Goal: Navigation & Orientation: Find specific page/section

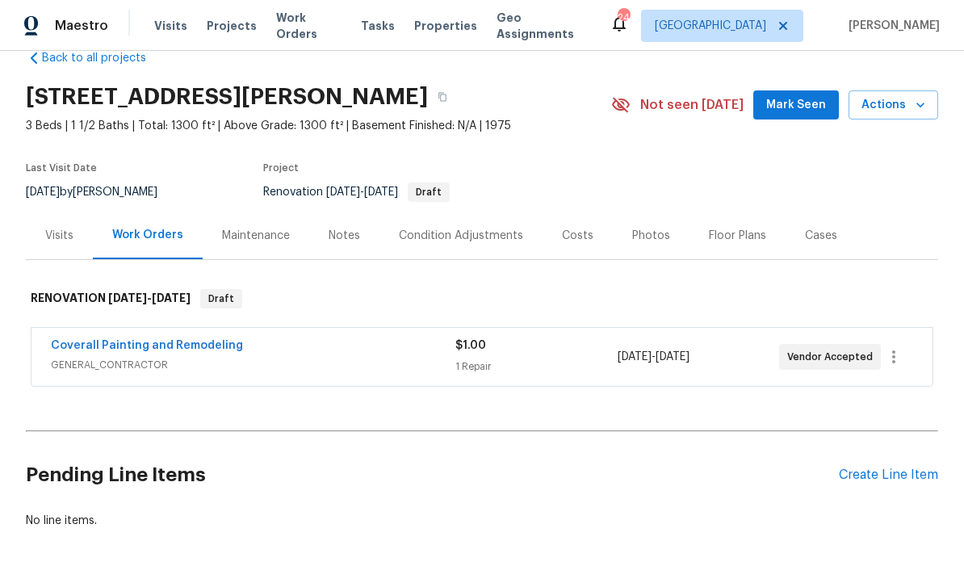
scroll to position [32, 0]
click at [263, 248] on div "Maintenance" at bounding box center [256, 236] width 107 height 48
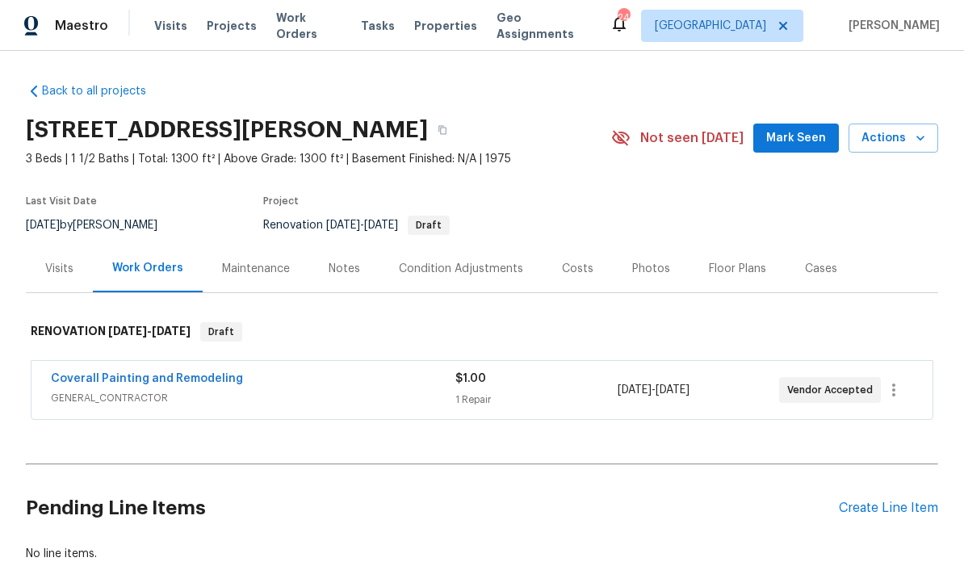
click at [344, 283] on div "Notes" at bounding box center [344, 269] width 70 height 48
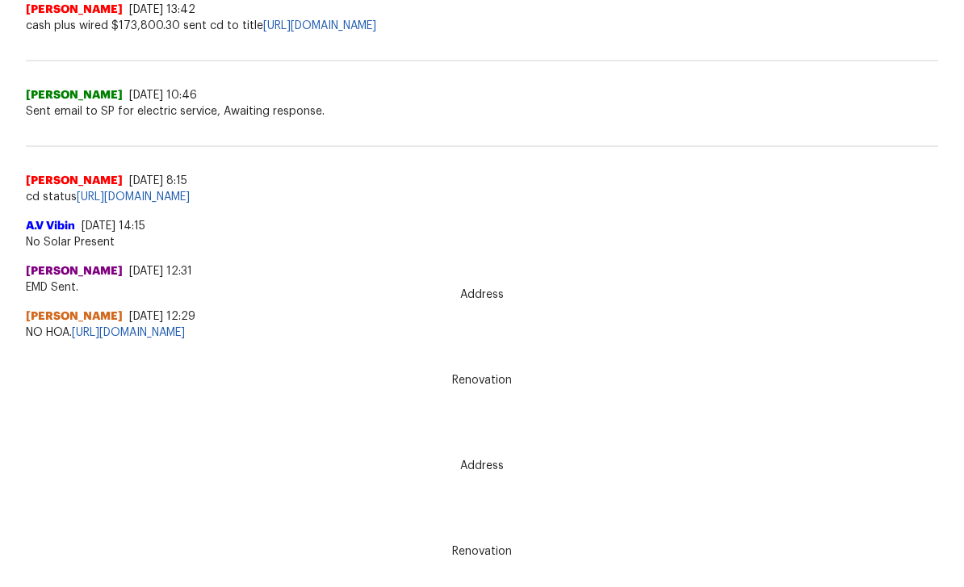
scroll to position [392, 0]
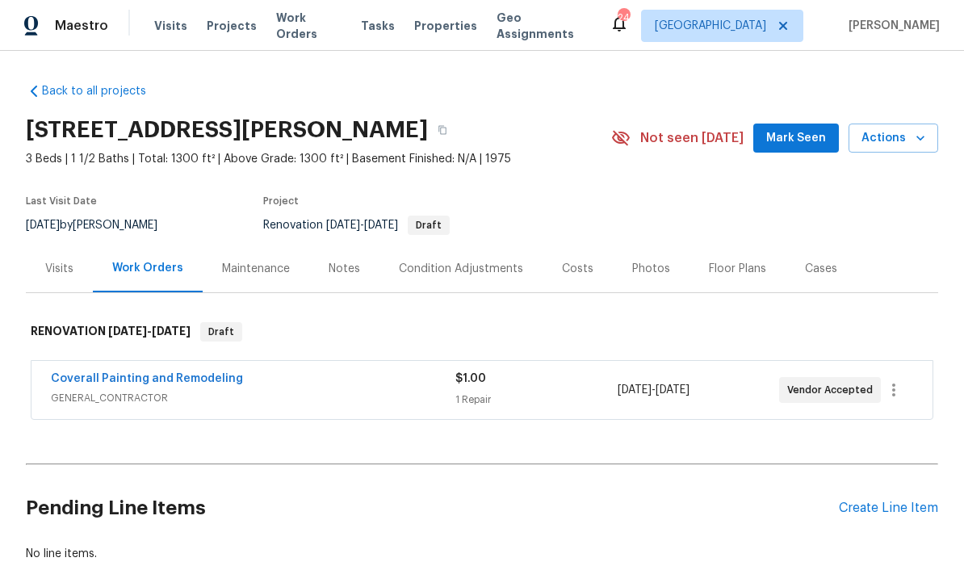
click at [495, 276] on div "Condition Adjustments" at bounding box center [461, 269] width 124 height 16
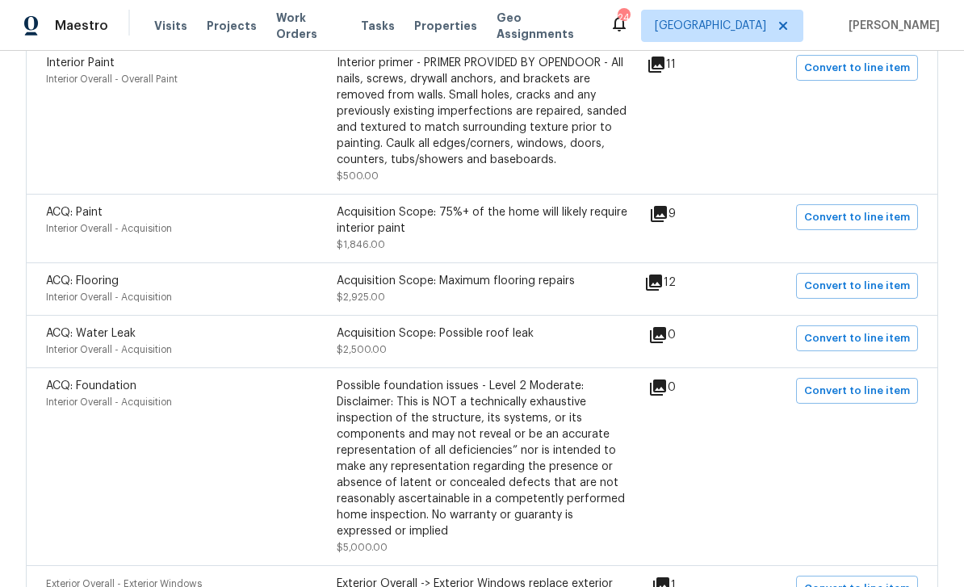
scroll to position [537, 0]
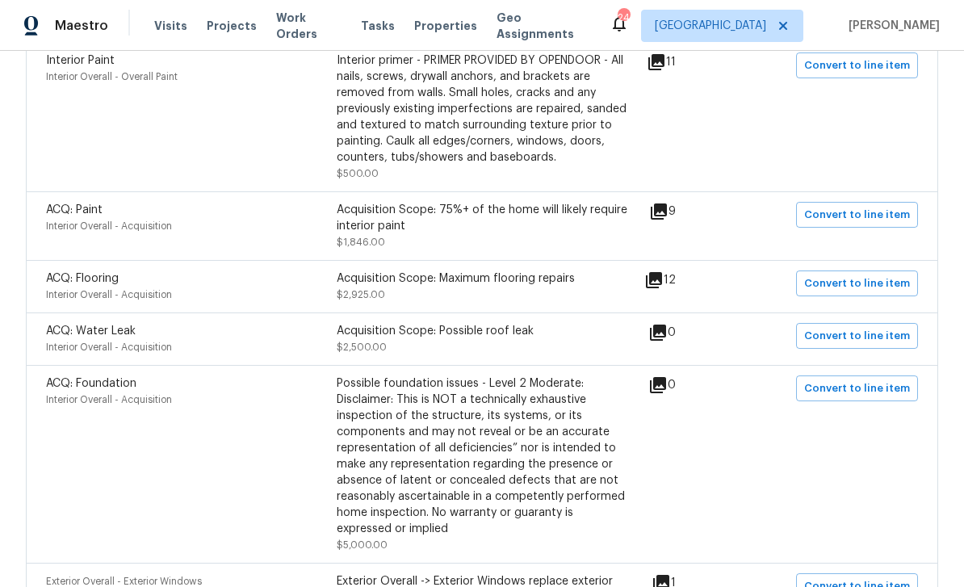
click at [664, 290] on icon at bounding box center [654, 280] width 19 height 19
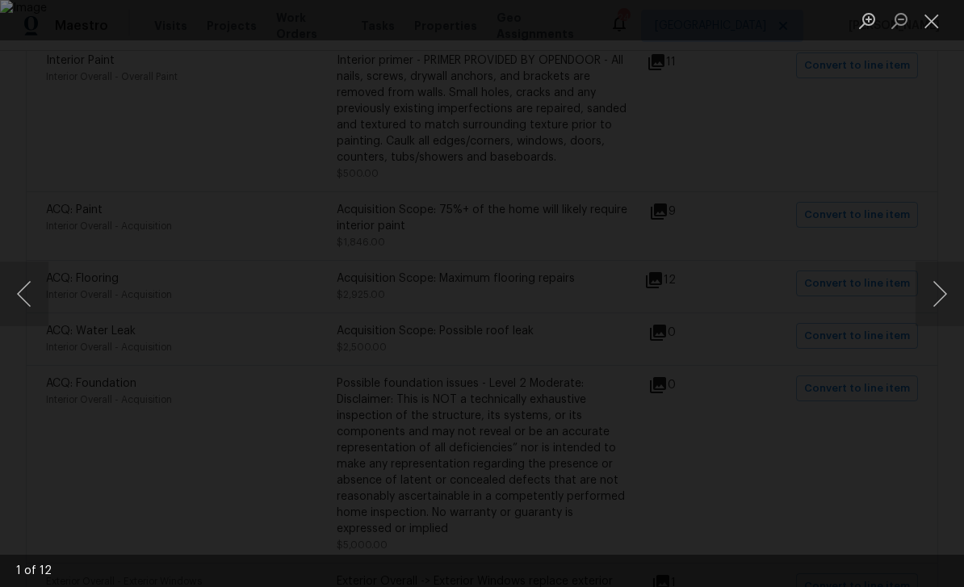
click at [931, 302] on button "Next image" at bounding box center [940, 294] width 48 height 65
click at [943, 303] on button "Next image" at bounding box center [940, 294] width 48 height 65
click at [935, 305] on button "Next image" at bounding box center [940, 294] width 48 height 65
click at [936, 295] on button "Next image" at bounding box center [940, 294] width 48 height 65
click at [937, 294] on button "Next image" at bounding box center [940, 294] width 48 height 65
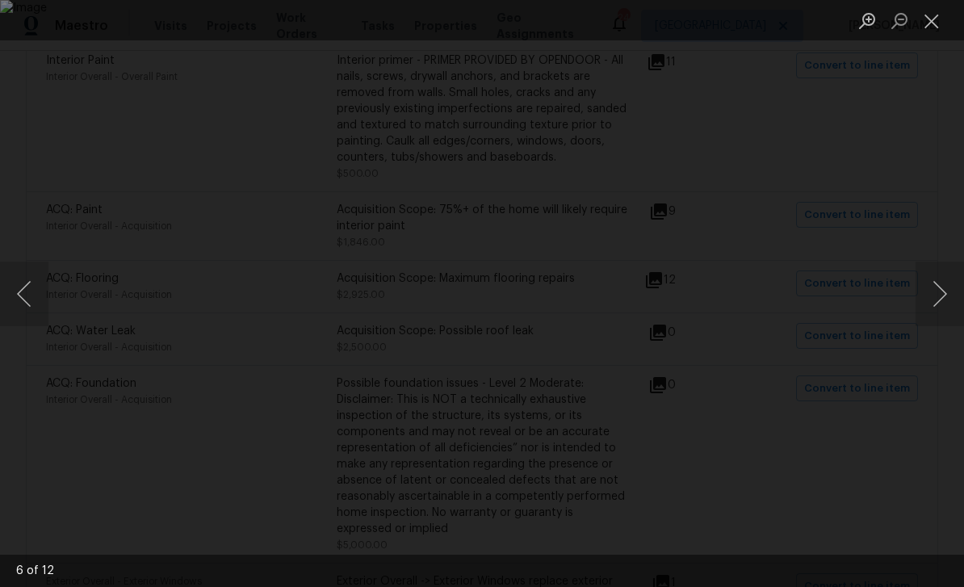
click at [932, 287] on button "Next image" at bounding box center [940, 294] width 48 height 65
click at [932, 286] on button "Next image" at bounding box center [940, 294] width 48 height 65
click at [935, 277] on button "Next image" at bounding box center [940, 294] width 48 height 65
click at [937, 280] on button "Next image" at bounding box center [940, 294] width 48 height 65
click at [941, 278] on button "Next image" at bounding box center [940, 294] width 48 height 65
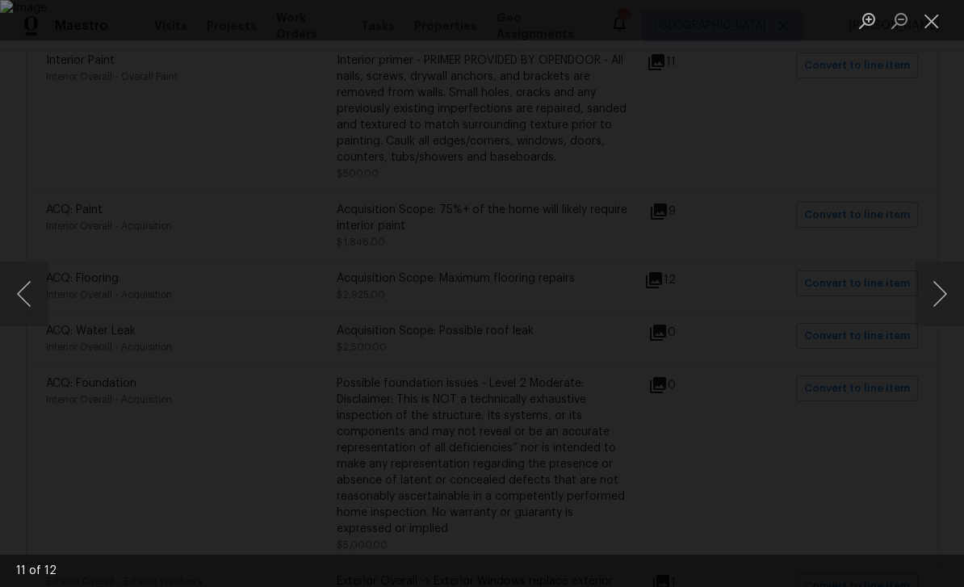
click at [935, 281] on button "Next image" at bounding box center [940, 294] width 48 height 65
click at [932, 283] on button "Next image" at bounding box center [940, 294] width 48 height 65
click at [940, 280] on button "Next image" at bounding box center [940, 294] width 48 height 65
click at [935, 279] on button "Next image" at bounding box center [940, 294] width 48 height 65
click at [936, 280] on button "Next image" at bounding box center [940, 294] width 48 height 65
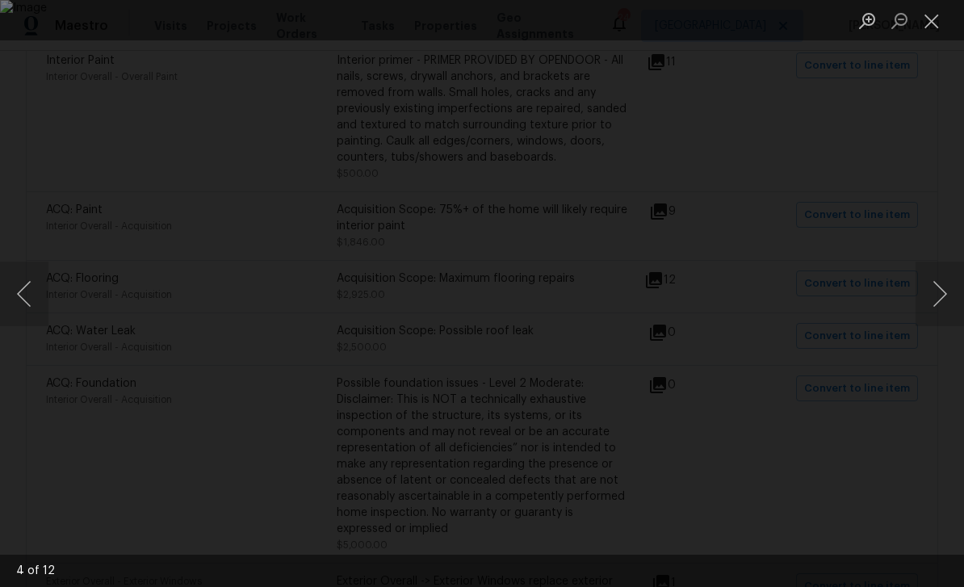
click at [935, 281] on button "Next image" at bounding box center [940, 294] width 48 height 65
click at [933, 283] on button "Next image" at bounding box center [940, 294] width 48 height 65
click at [935, 282] on button "Next image" at bounding box center [940, 294] width 48 height 65
click at [939, 279] on button "Next image" at bounding box center [940, 294] width 48 height 65
click at [934, 27] on button "Close lightbox" at bounding box center [932, 20] width 32 height 28
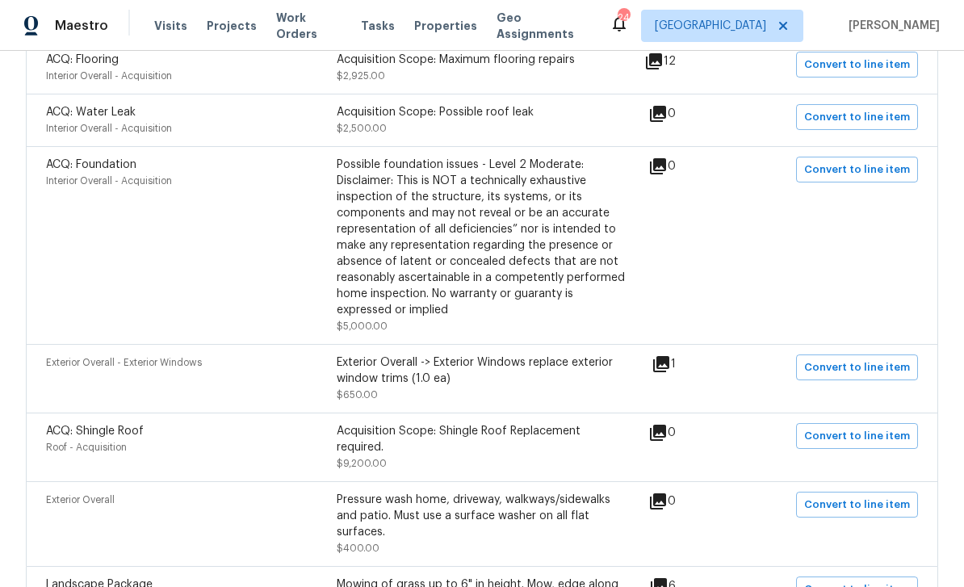
scroll to position [758, 0]
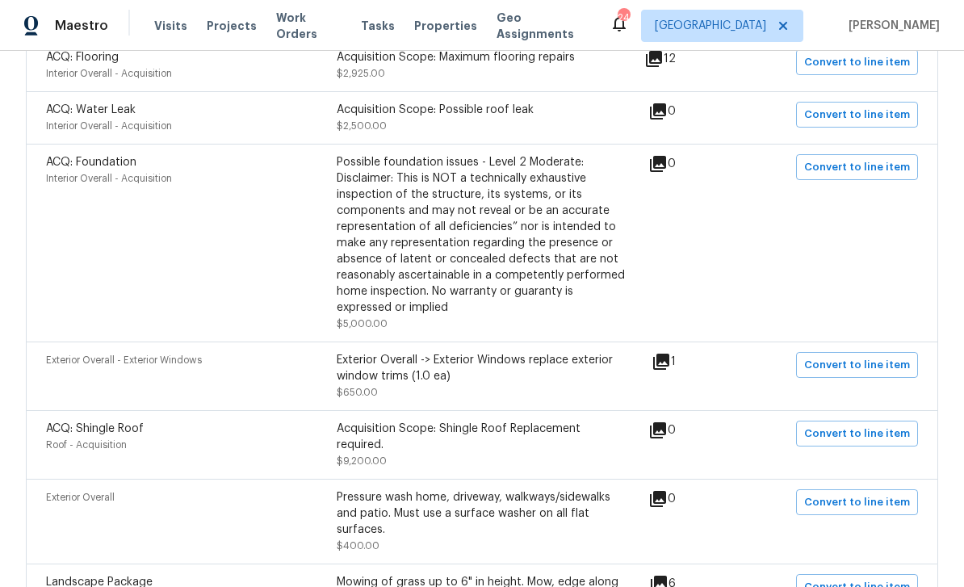
click at [670, 370] on icon at bounding box center [661, 362] width 16 height 16
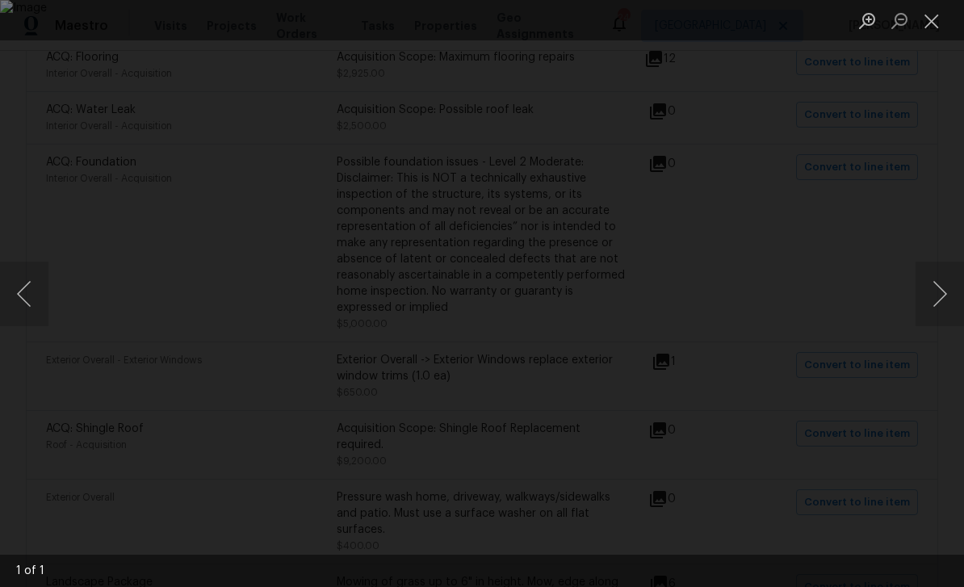
click at [926, 27] on button "Close lightbox" at bounding box center [932, 20] width 32 height 28
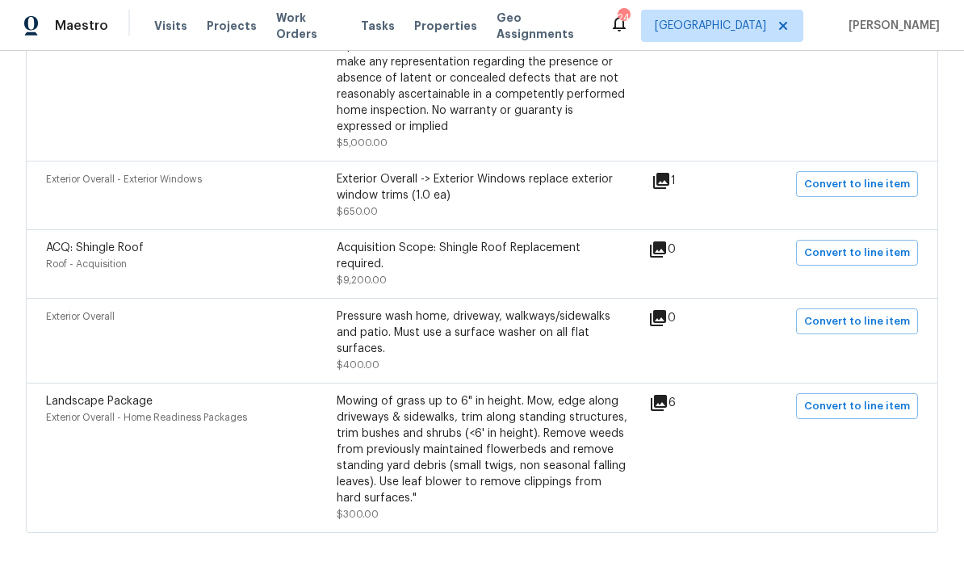
scroll to position [649, 0]
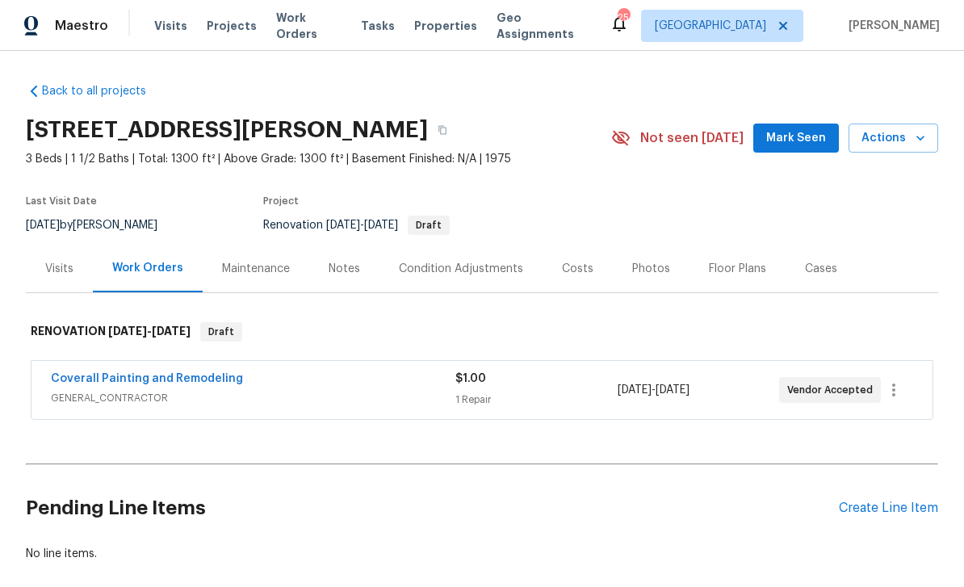
click at [478, 248] on div "Condition Adjustments" at bounding box center [461, 269] width 163 height 48
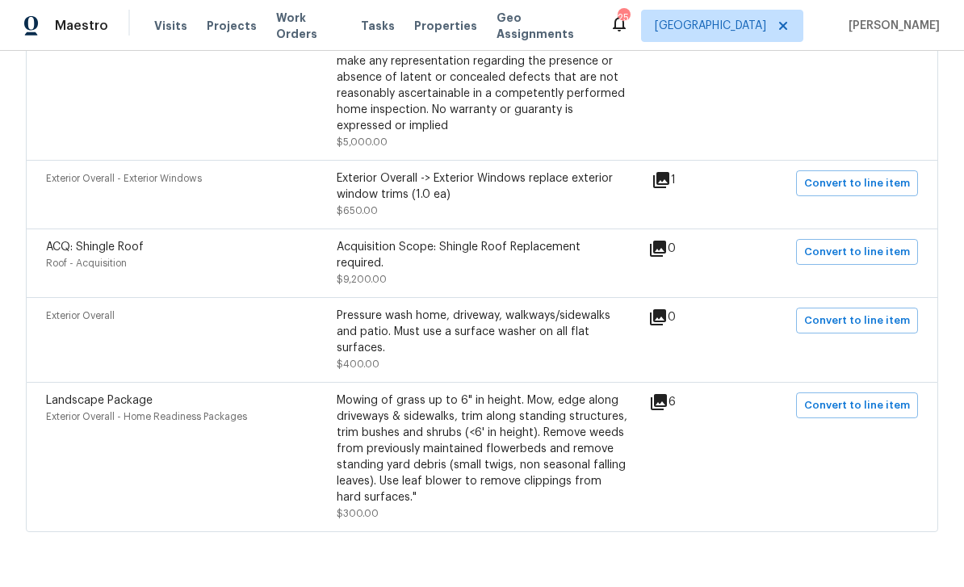
scroll to position [939, 0]
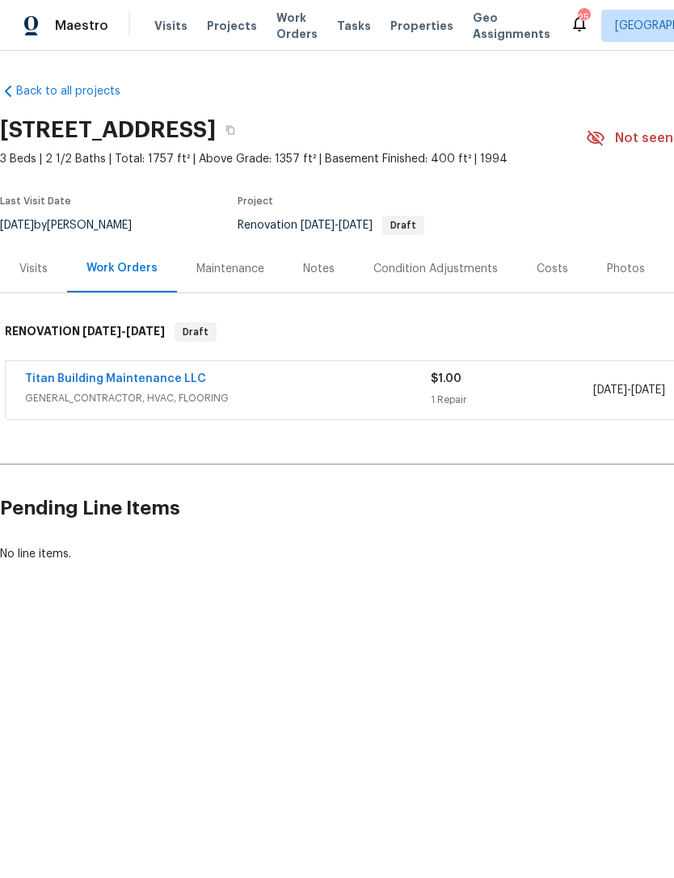
click at [475, 274] on div "Condition Adjustments" at bounding box center [435, 269] width 124 height 16
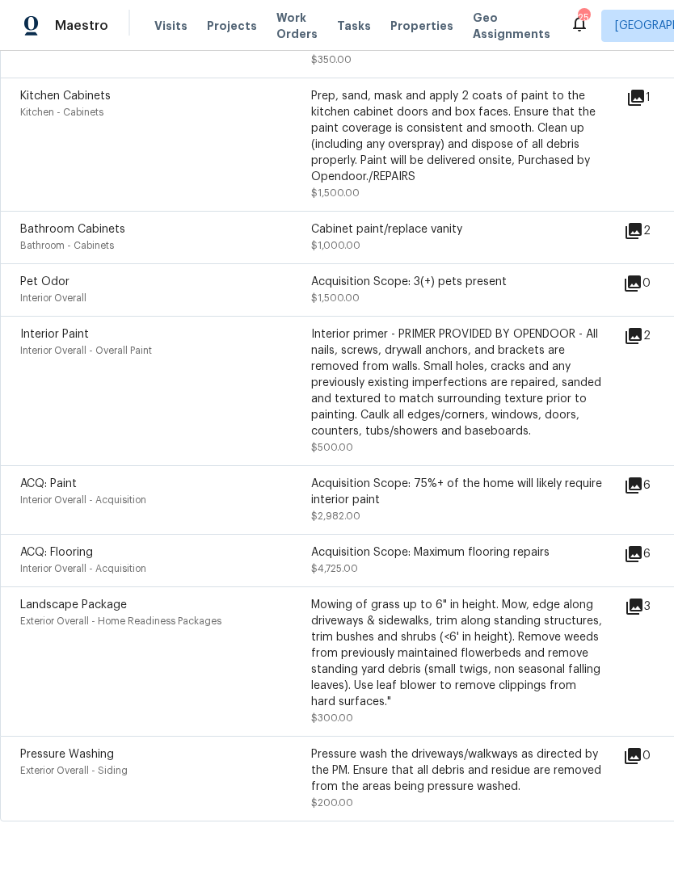
scroll to position [621, 0]
